Goal: Browse casually

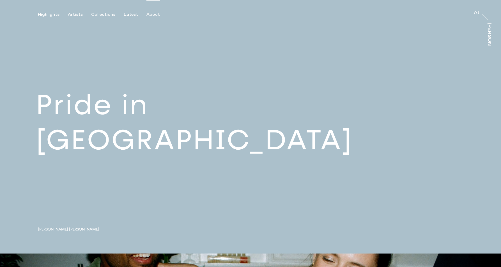
click at [151, 15] on div "About" at bounding box center [152, 14] width 13 height 5
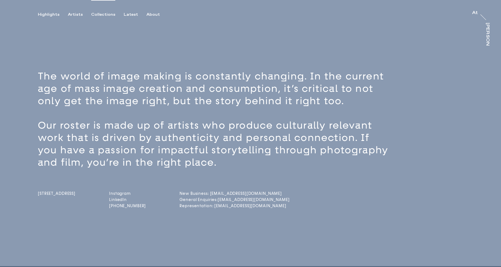
click at [103, 15] on div "Collections" at bounding box center [103, 14] width 24 height 5
click at [73, 16] on div "Artists" at bounding box center [75, 14] width 15 height 5
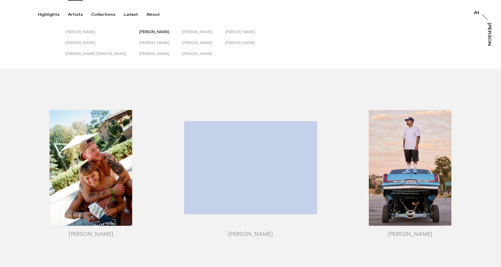
click at [139, 32] on span "[PERSON_NAME]" at bounding box center [154, 31] width 30 height 4
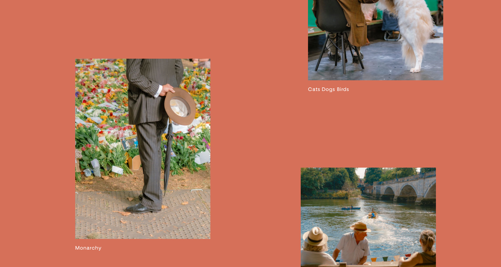
scroll to position [987, 0]
